Goal: Task Accomplishment & Management: Use online tool/utility

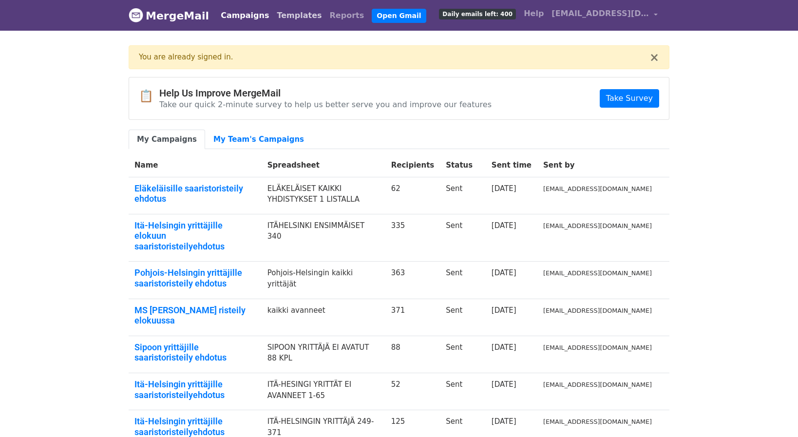
click at [282, 16] on link "Templates" at bounding box center [299, 15] width 53 height 19
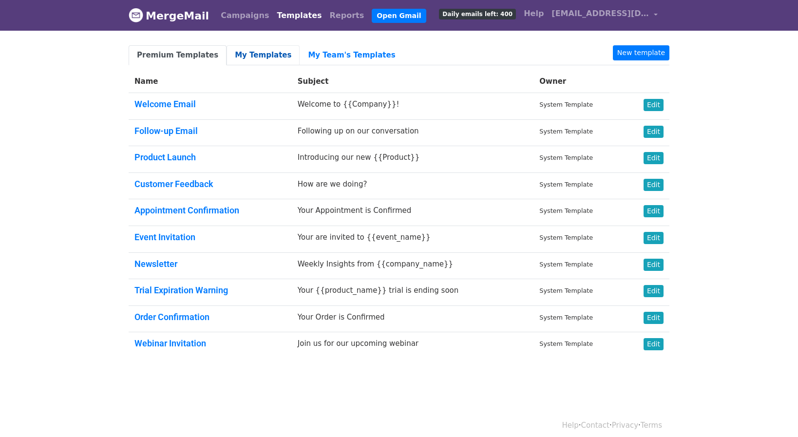
click at [233, 51] on link "My Templates" at bounding box center [263, 55] width 73 height 20
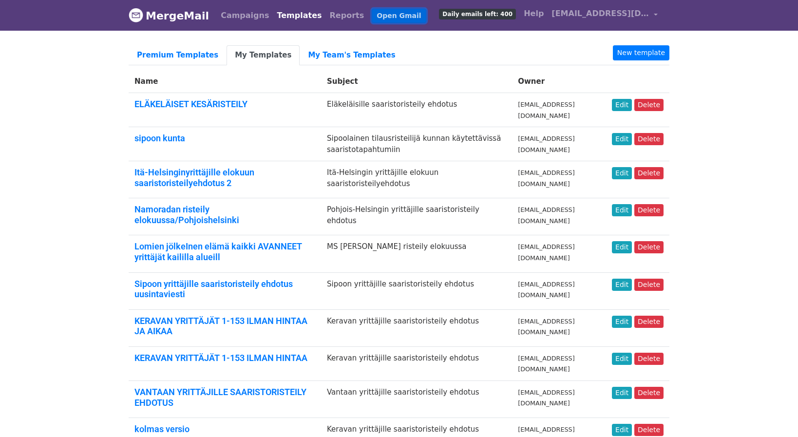
click at [372, 15] on link "Open Gmail" at bounding box center [399, 16] width 54 height 14
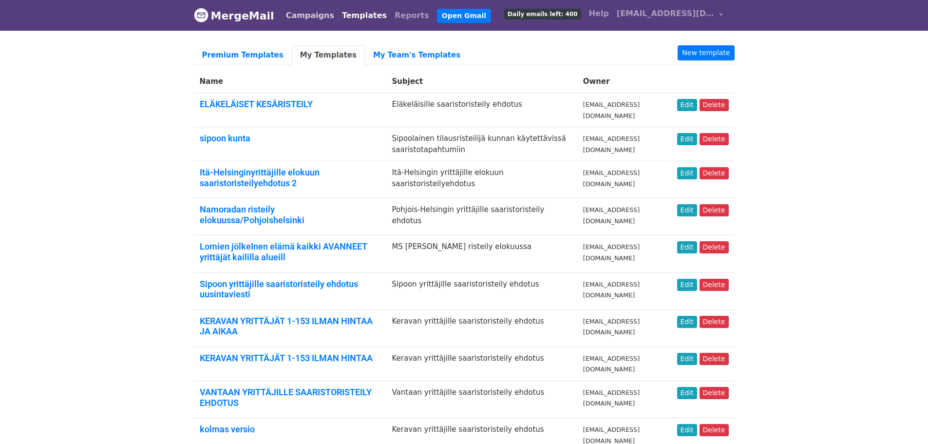
click at [293, 16] on link "Campaigns" at bounding box center [310, 15] width 56 height 19
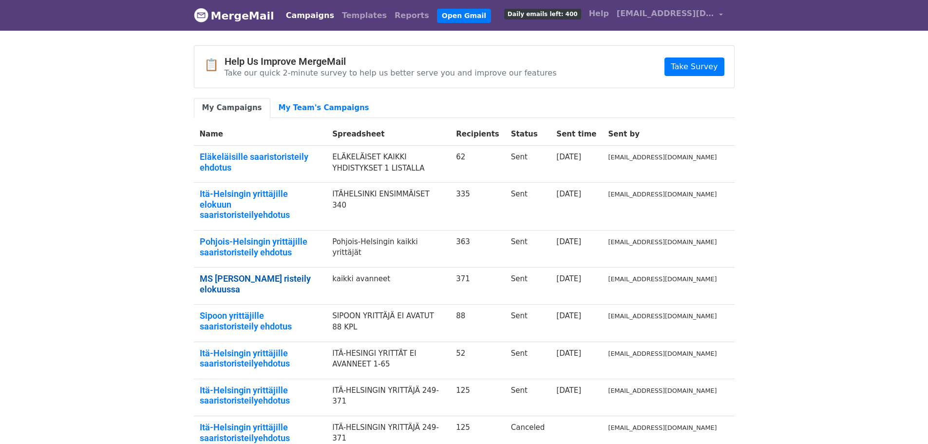
click at [304, 273] on link "MS Namorada risteily elokuussa" at bounding box center [260, 283] width 121 height 21
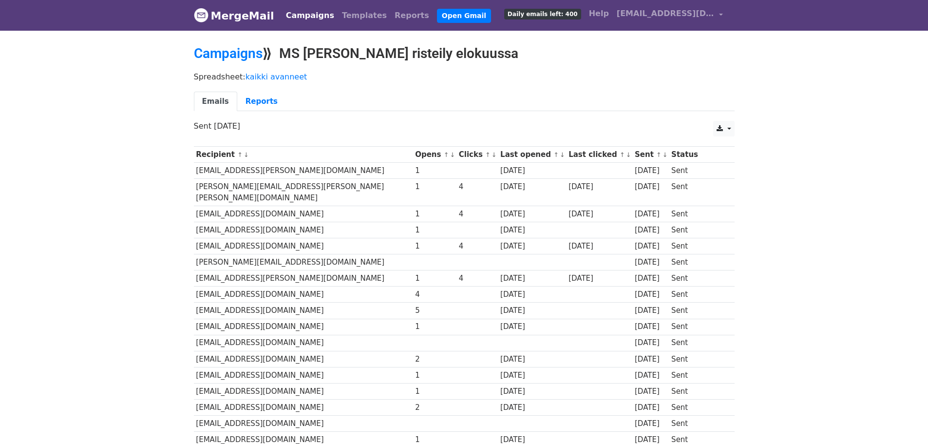
click at [248, 101] on link "Reports" at bounding box center [261, 102] width 49 height 20
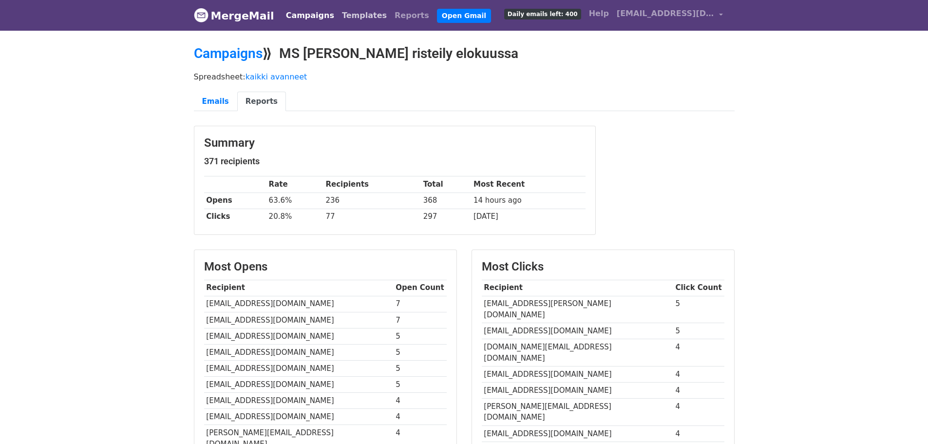
click at [350, 16] on link "Templates" at bounding box center [364, 15] width 53 height 19
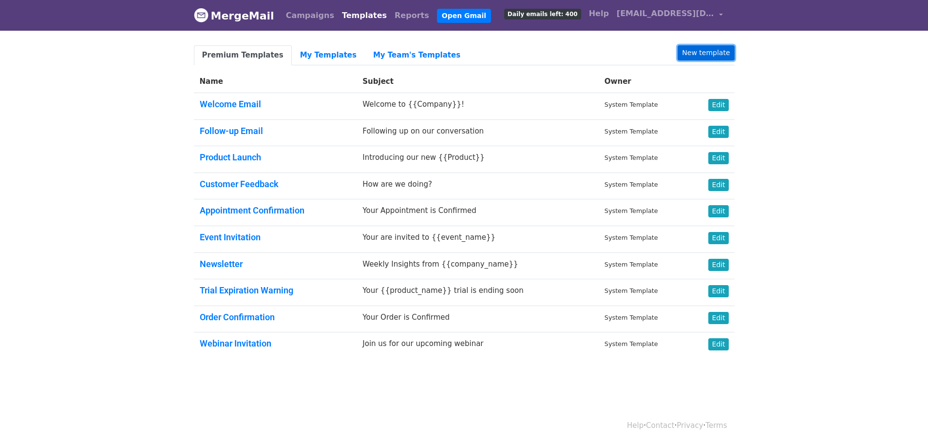
click at [706, 52] on link "New template" at bounding box center [706, 52] width 57 height 15
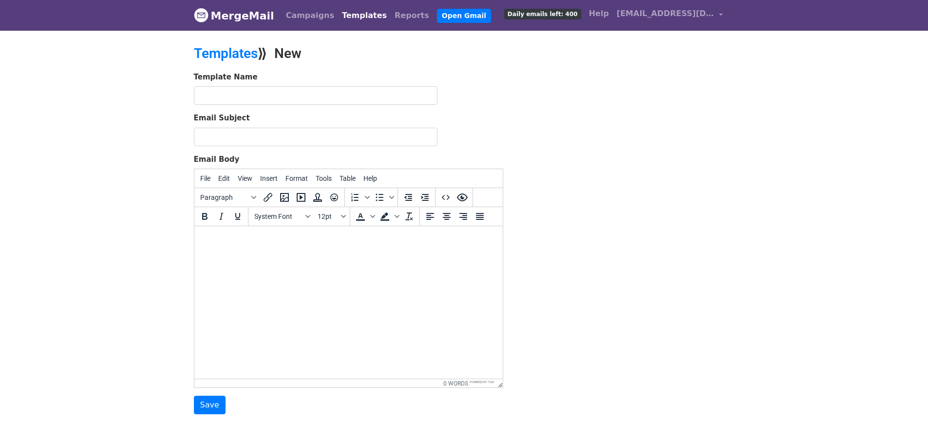
click at [205, 234] on body at bounding box center [348, 239] width 293 height 11
paste body
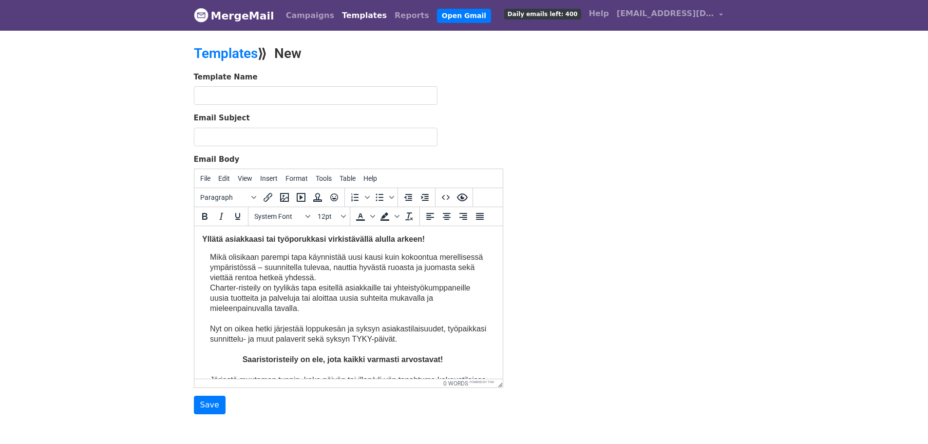
scroll to position [655, 0]
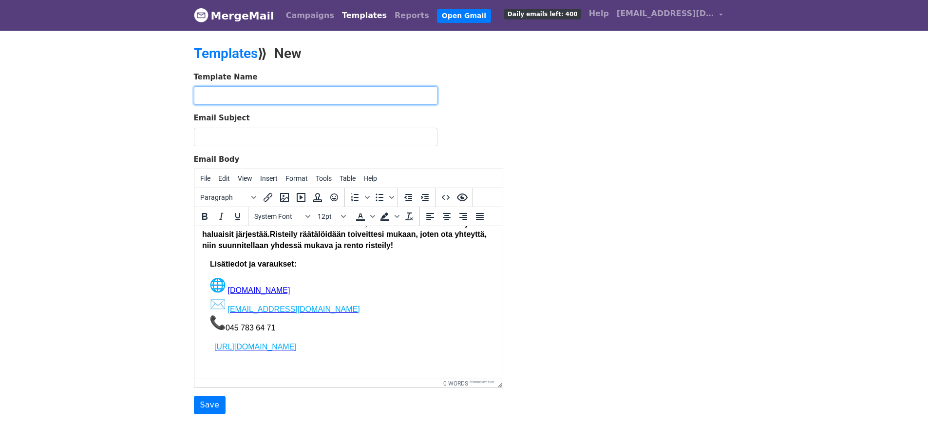
click at [203, 93] on input "text" at bounding box center [316, 95] width 244 height 19
drag, startPoint x: 203, startPoint y: 93, endPoint x: 241, endPoint y: 77, distance: 41.5
click at [203, 93] on input "text" at bounding box center [316, 95] width 244 height 19
type input "HINNOITELTU TARJOUS"
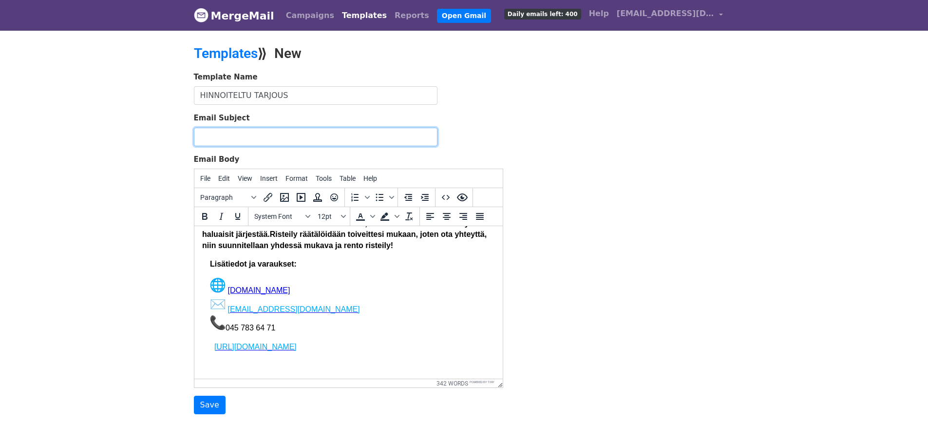
click at [203, 131] on input "Email Subject" at bounding box center [316, 137] width 244 height 19
click at [200, 132] on input "Email Subject" at bounding box center [316, 137] width 244 height 19
type input "y"
type input "YRITTÄJIEN SAARISTORISTEILYJEN HINNAT"
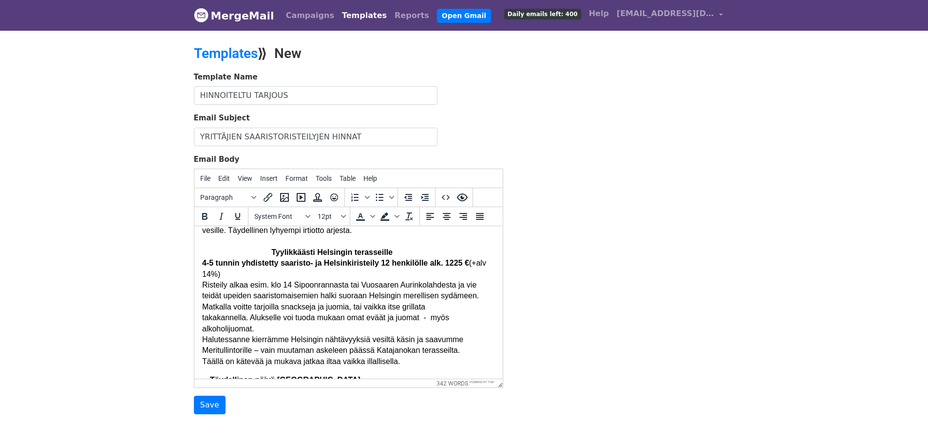
scroll to position [357, 0]
click at [248, 320] on span at bounding box center [249, 316] width 2 height 8
click at [208, 330] on p "Muutama r isteily ehdotus Rauhallinen ja raikas Sipoon saaristoristeily 2-3 tun…" at bounding box center [348, 267] width 293 height 196
click at [204, 332] on p "Muutama r isteily ehdotus Rauhallinen ja raikas Sipoon saaristoristeily 2-3 tun…" at bounding box center [348, 267] width 293 height 196
click at [460, 332] on p "Muutama r isteily ehdotus Rauhallinen ja raikas Sipoon saaristoristeily 2-3 tun…" at bounding box center [348, 267] width 293 height 196
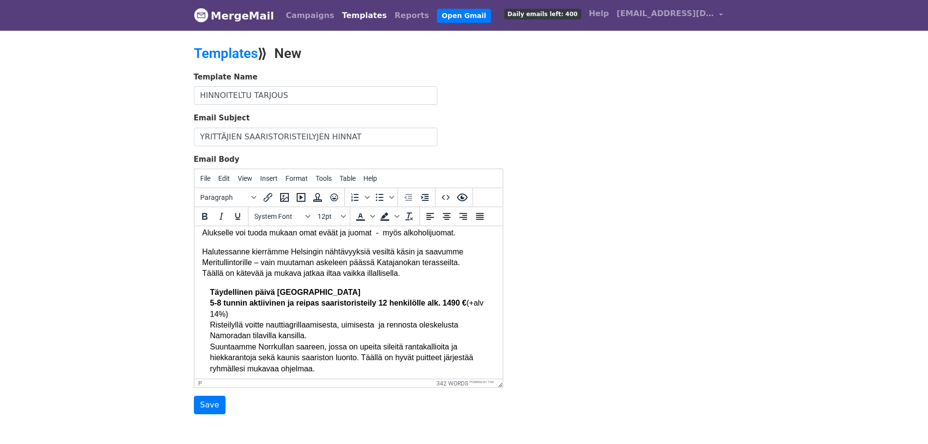
scroll to position [448, 0]
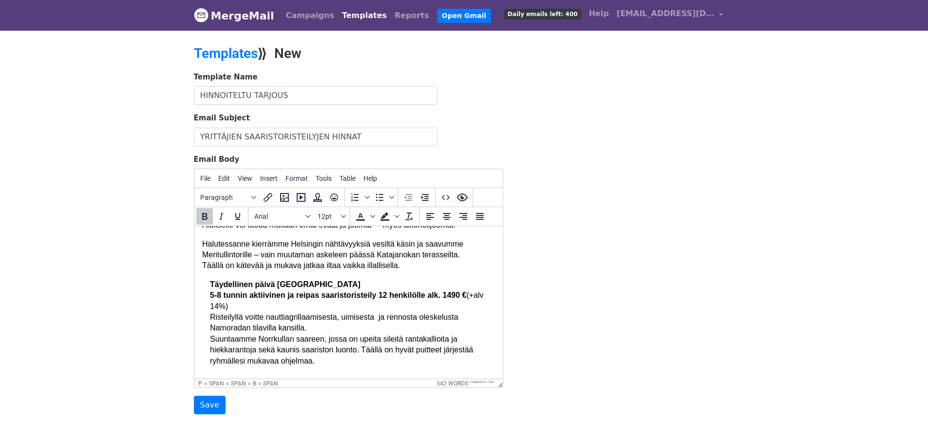
click at [210, 289] on span "Täydellinen päivä Sipoon saaristossa" at bounding box center [285, 284] width 151 height 8
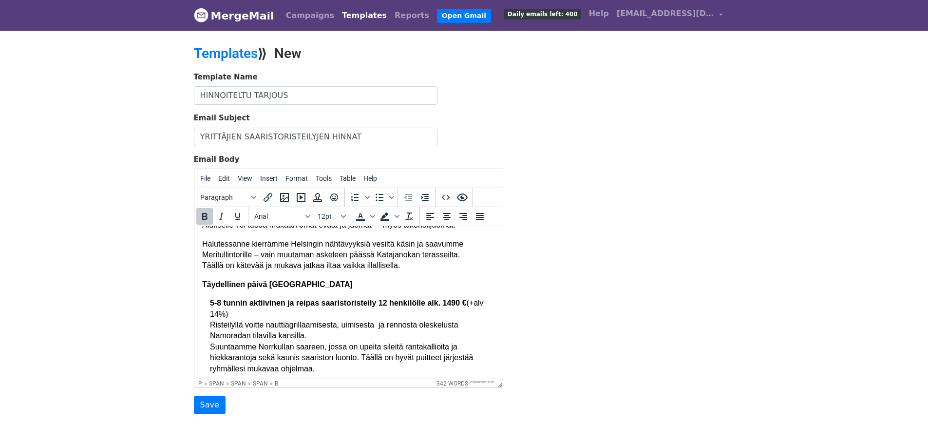
click at [208, 320] on body "Yllätä asiakkaasi tai työporukkasi virkistävällä alulla arkeen! Mikä olisikaan …" at bounding box center [348, 182] width 293 height 793
click at [346, 290] on p "Täydellinen päivä Sipoon saaristossa" at bounding box center [348, 284] width 293 height 11
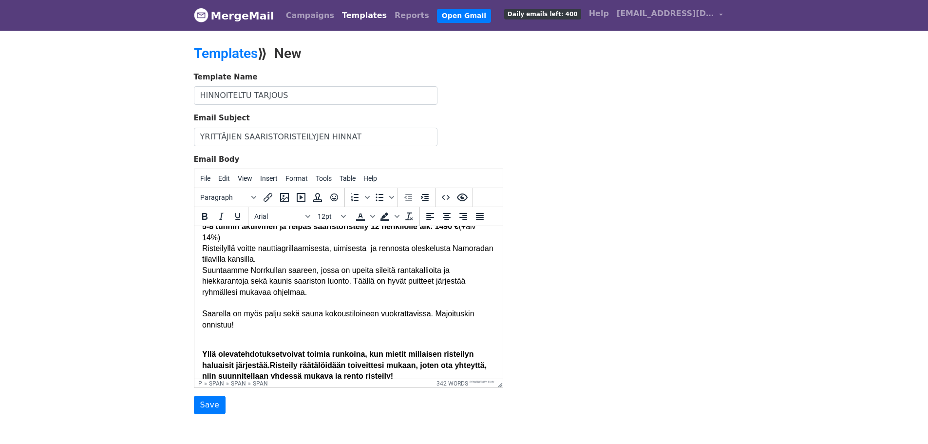
scroll to position [524, 0]
click at [354, 302] on span ", uimisesta ja rennosta oleskelusta Namoradan tilavilla kansilla. Suuntaamme No…" at bounding box center [347, 287] width 291 height 85
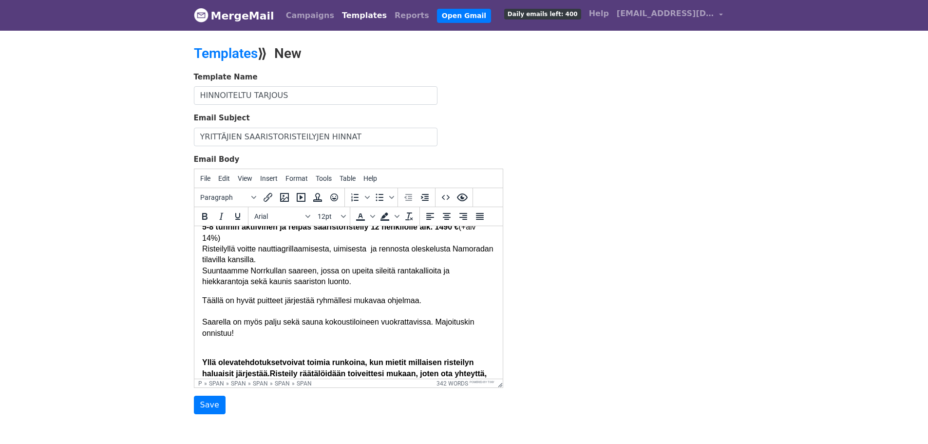
click at [431, 315] on p "Täällä on hyvät puitteet järjestää ryhmällesi mukavaa ohjelmaa. Saarella on myö…" at bounding box center [348, 322] width 293 height 55
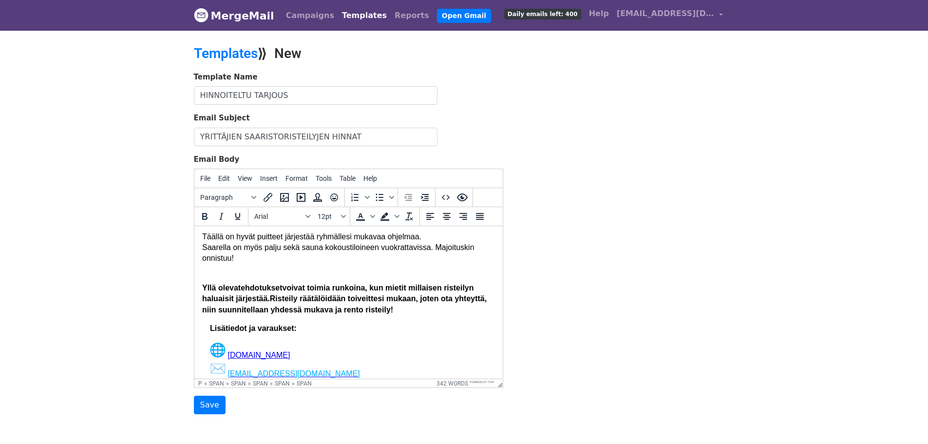
scroll to position [590, 0]
drag, startPoint x: 237, startPoint y: 282, endPoint x: 246, endPoint y: 286, distance: 9.2
click at [237, 274] on p "Täällä on hyvät puitteet järjestää ryhmällesi mukavaa ohjelmaa. Saarella on myö…" at bounding box center [348, 252] width 293 height 44
click at [210, 274] on p "Täällä on hyvät puitteet järjestää ryhmällesi mukavaa ohjelmaa. Saarella on myö…" at bounding box center [348, 252] width 293 height 44
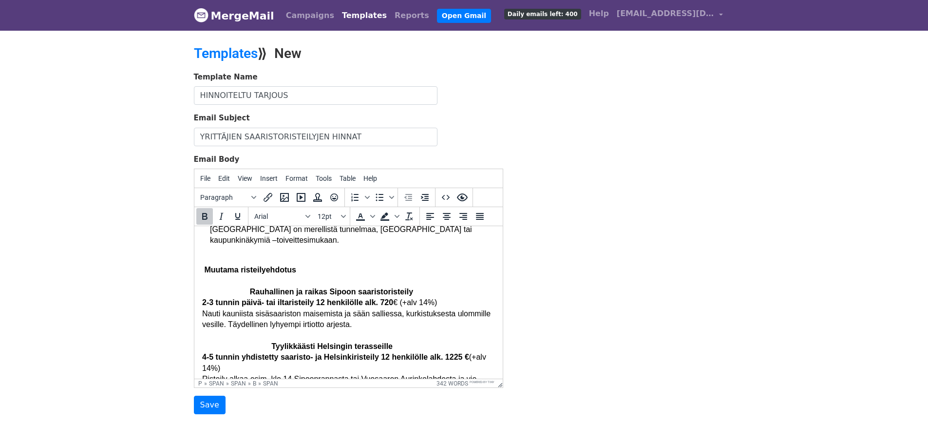
scroll to position [257, 0]
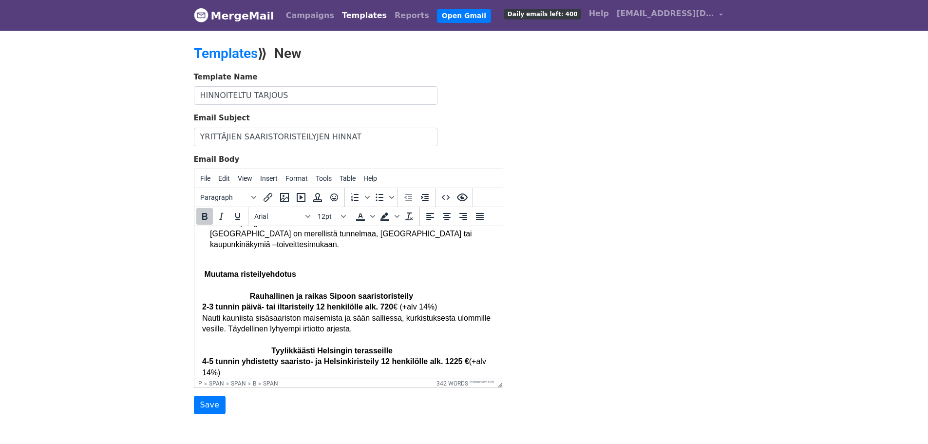
click at [268, 278] on span "ehdotus" at bounding box center [281, 274] width 30 height 8
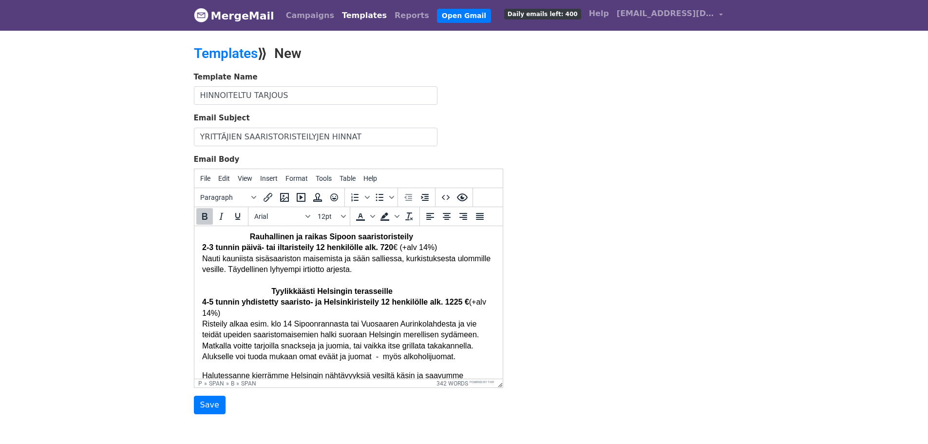
scroll to position [322, 0]
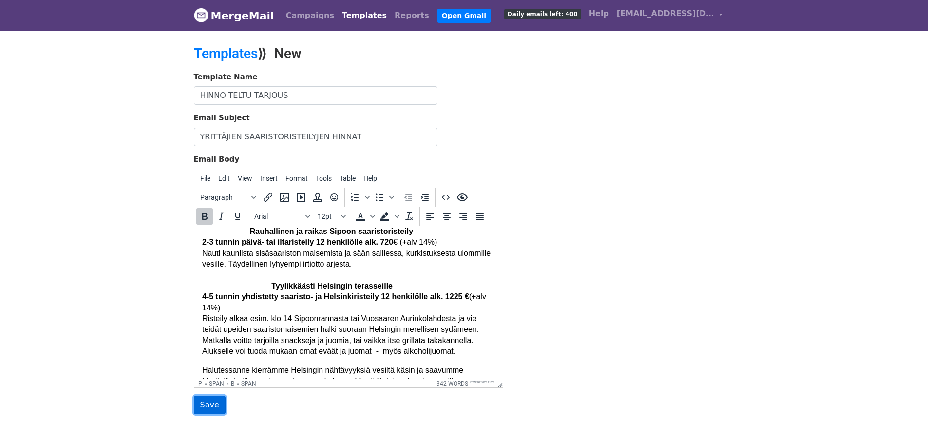
click at [207, 405] on input "Save" at bounding box center [210, 405] width 32 height 19
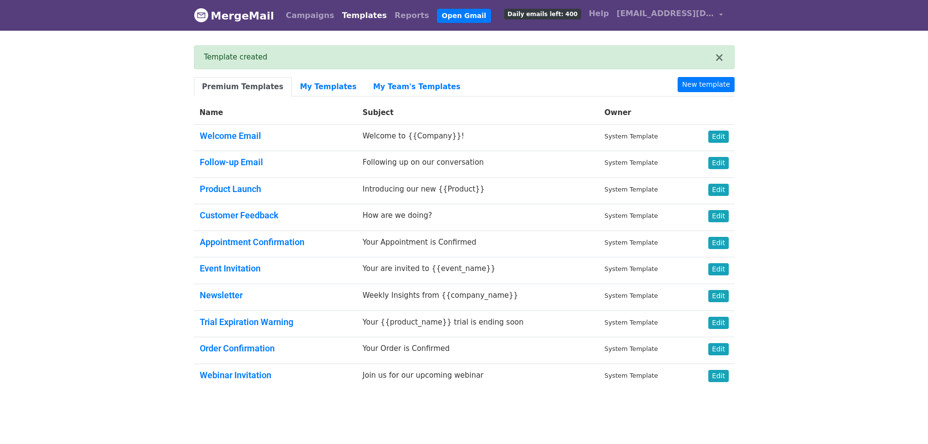
click at [870, 75] on body "MergeMail Campaigns Templates Reports Open Gmail Daily emails left: 400 Help [E…" at bounding box center [464, 218] width 928 height 437
click at [308, 15] on link "Campaigns" at bounding box center [310, 15] width 56 height 19
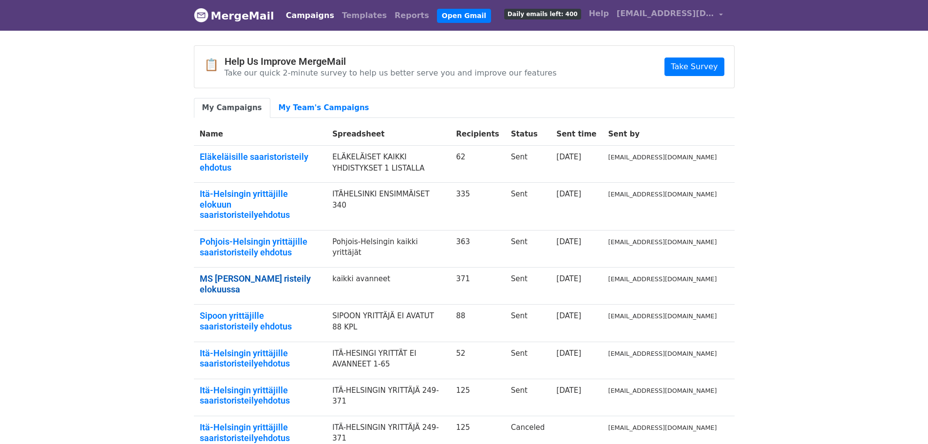
click at [293, 273] on link "MS [PERSON_NAME] risteily elokuussa" at bounding box center [260, 283] width 121 height 21
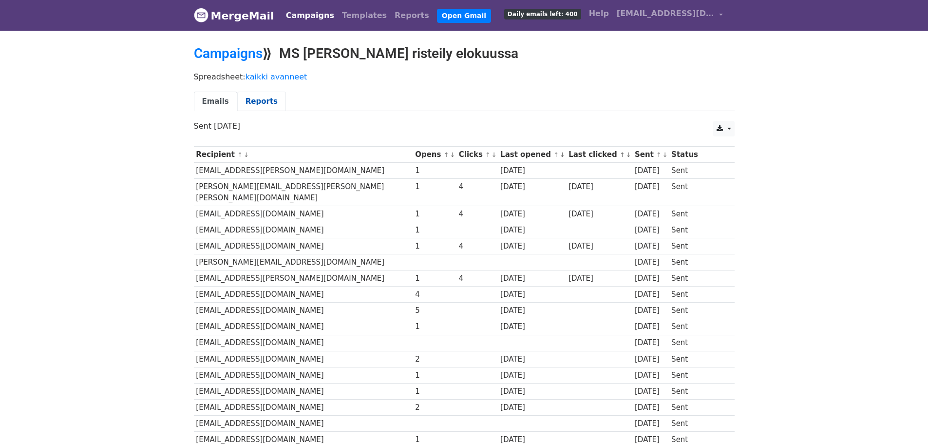
click at [261, 102] on link "Reports" at bounding box center [261, 102] width 49 height 20
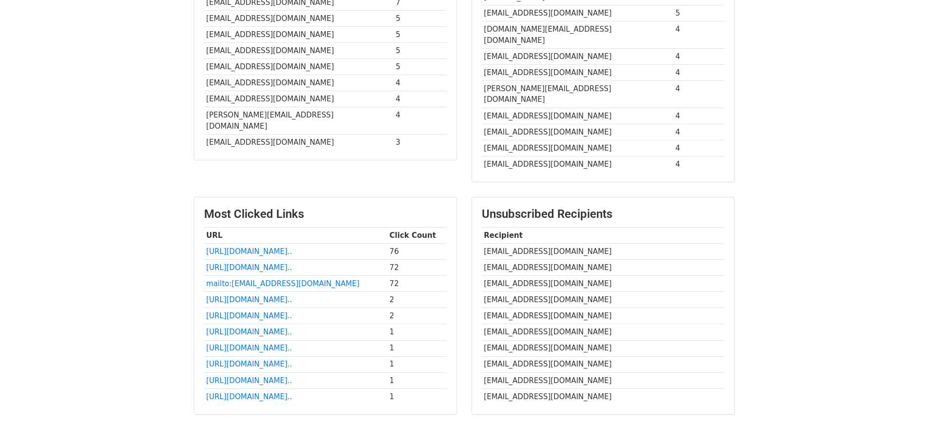
scroll to position [344, 0]
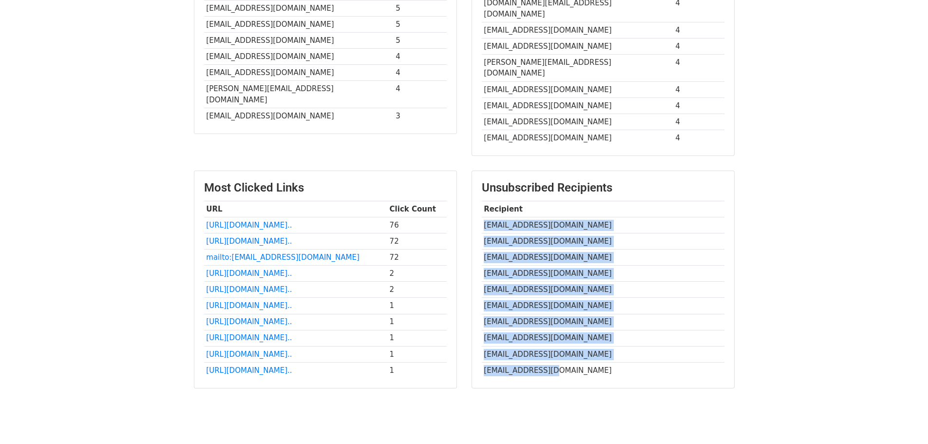
drag, startPoint x: 484, startPoint y: 194, endPoint x: 621, endPoint y: 333, distance: 195.8
click at [621, 333] on tbody "Recipient eeva@eevaanundi.com eliisa@tuiskueliisa.com info@aproposlingua.fi inf…" at bounding box center [603, 289] width 243 height 177
copy tbody "eeva@eevaanundi.com eliisa@tuiskueliisa.com info@aproposlingua.fi info@ergobras…"
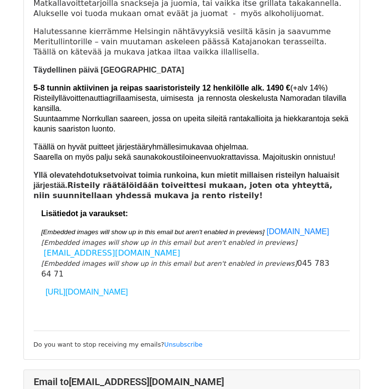
scroll to position [520, 0]
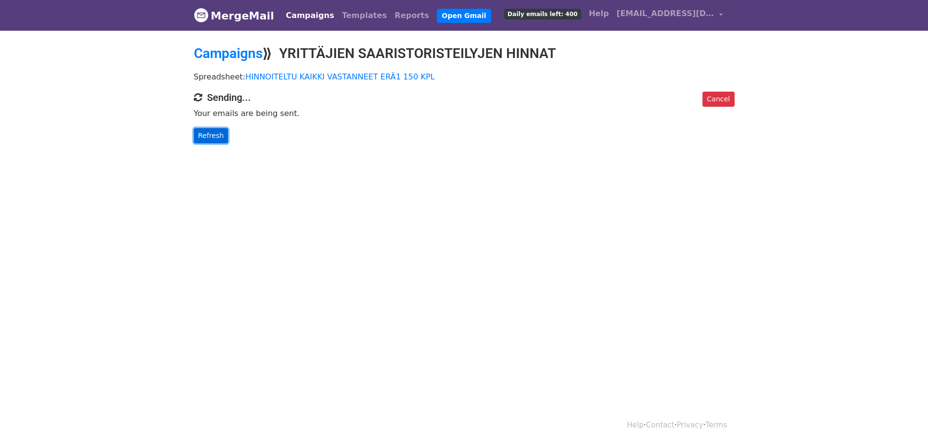
click at [208, 137] on link "Refresh" at bounding box center [211, 135] width 35 height 15
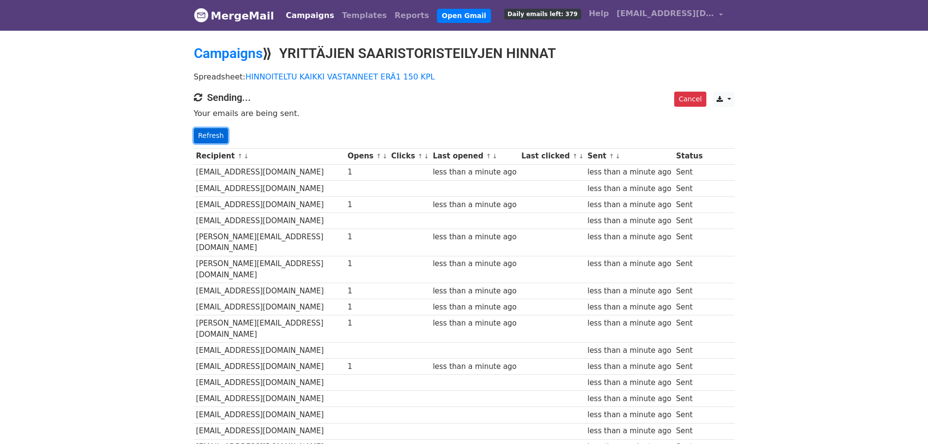
click at [215, 133] on link "Refresh" at bounding box center [211, 135] width 35 height 15
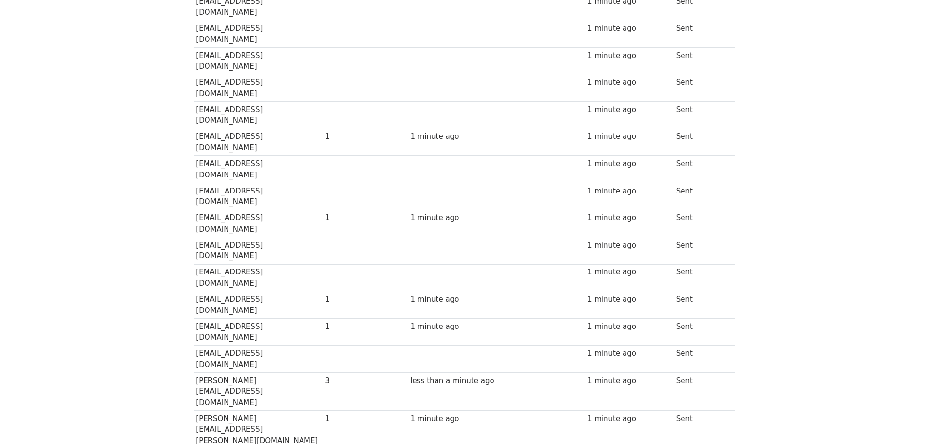
drag, startPoint x: 855, startPoint y: 312, endPoint x: 857, endPoint y: 329, distance: 16.3
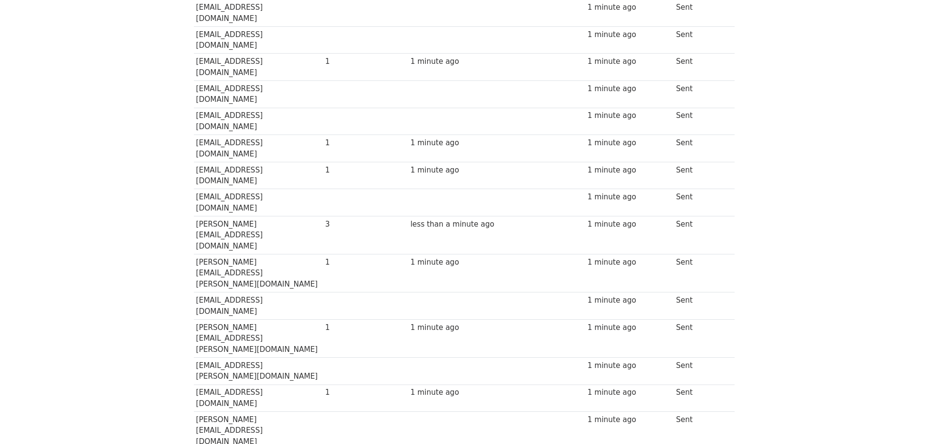
drag, startPoint x: 857, startPoint y: 325, endPoint x: 859, endPoint y: 333, distance: 7.9
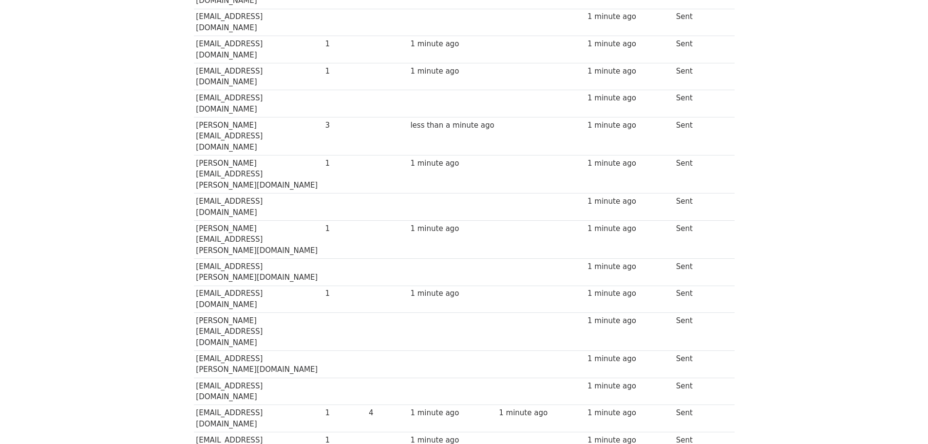
drag, startPoint x: 857, startPoint y: 328, endPoint x: 857, endPoint y: 336, distance: 8.3
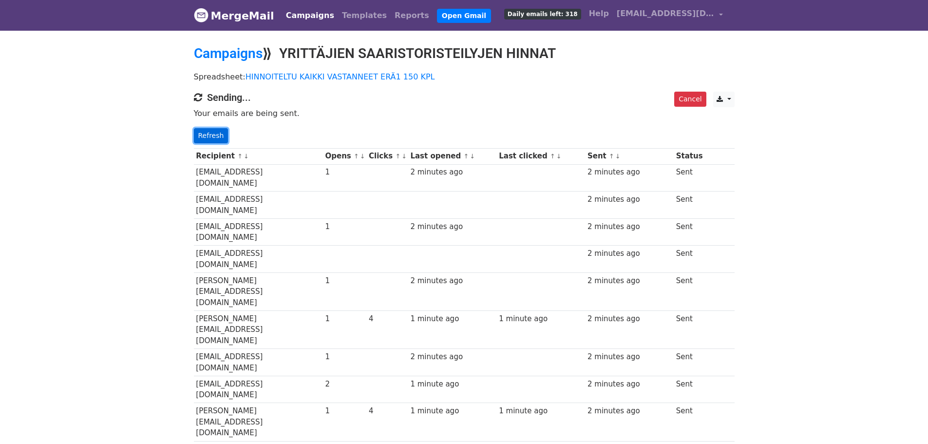
click at [211, 133] on link "Refresh" at bounding box center [211, 135] width 35 height 15
click at [213, 136] on link "Refresh" at bounding box center [211, 135] width 35 height 15
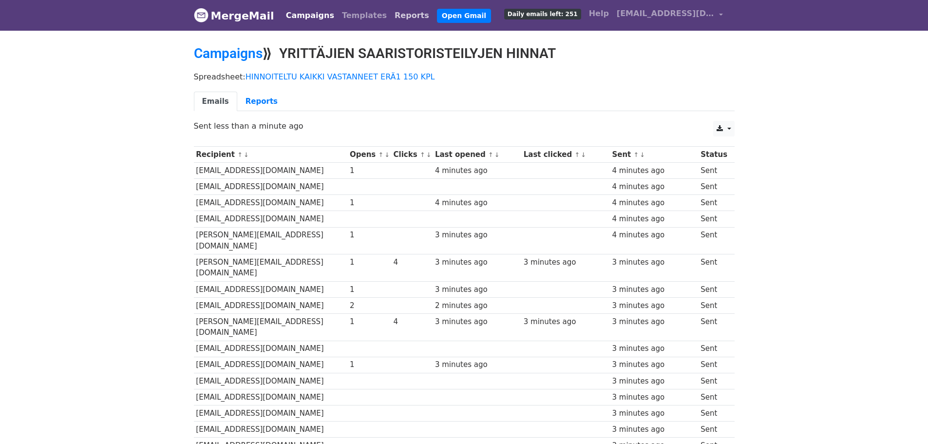
click at [391, 16] on link "Reports" at bounding box center [412, 15] width 42 height 19
click at [256, 100] on link "Reports" at bounding box center [261, 102] width 49 height 20
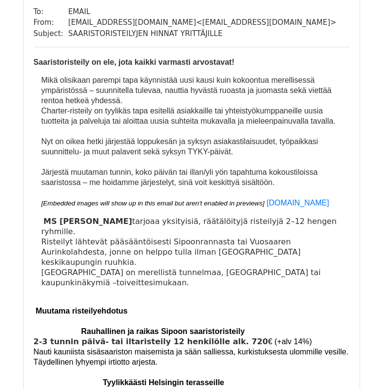
scroll to position [114, 0]
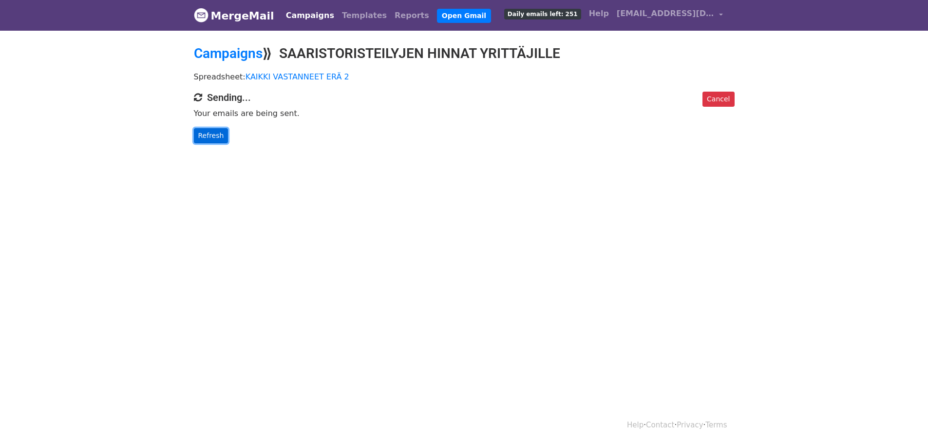
click at [210, 136] on link "Refresh" at bounding box center [211, 135] width 35 height 15
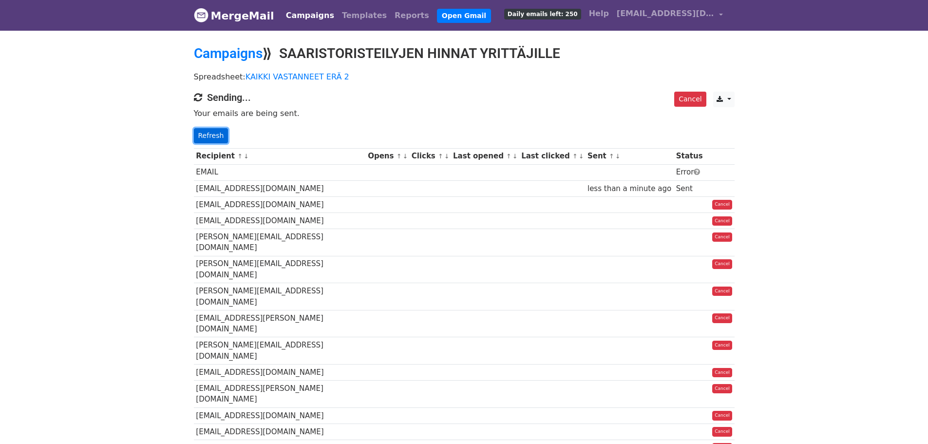
click at [214, 132] on link "Refresh" at bounding box center [211, 135] width 35 height 15
